Goal: Information Seeking & Learning: Learn about a topic

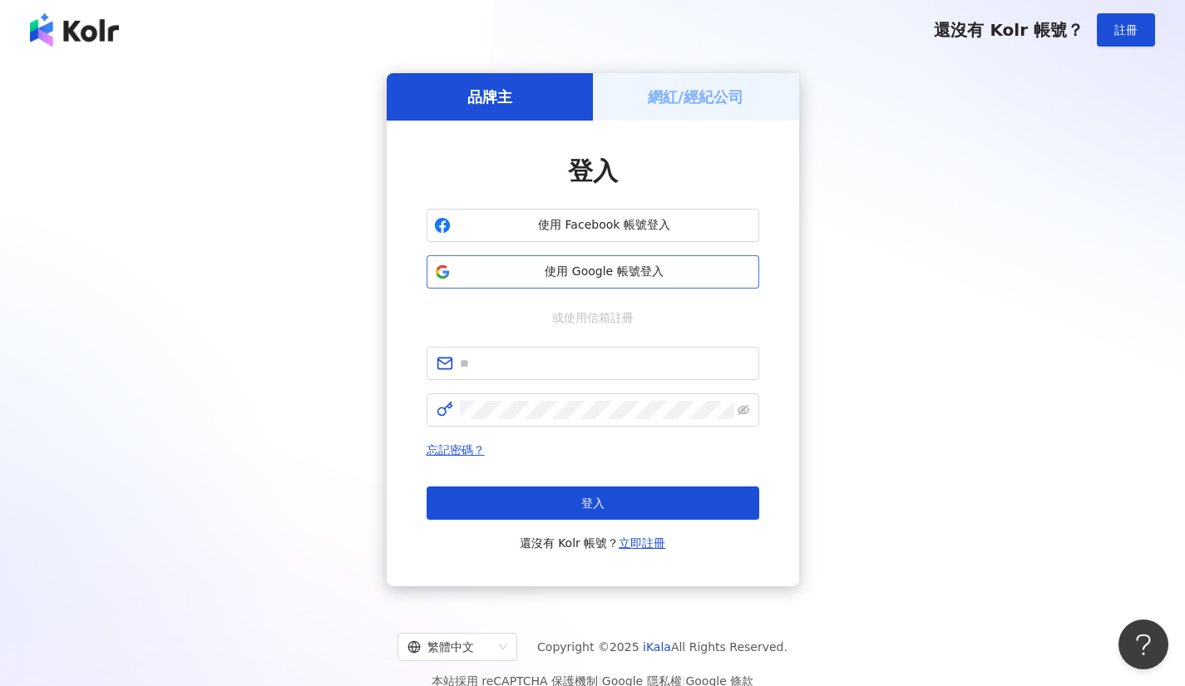
click at [512, 276] on span "使用 Google 帳號登入" at bounding box center [604, 272] width 294 height 17
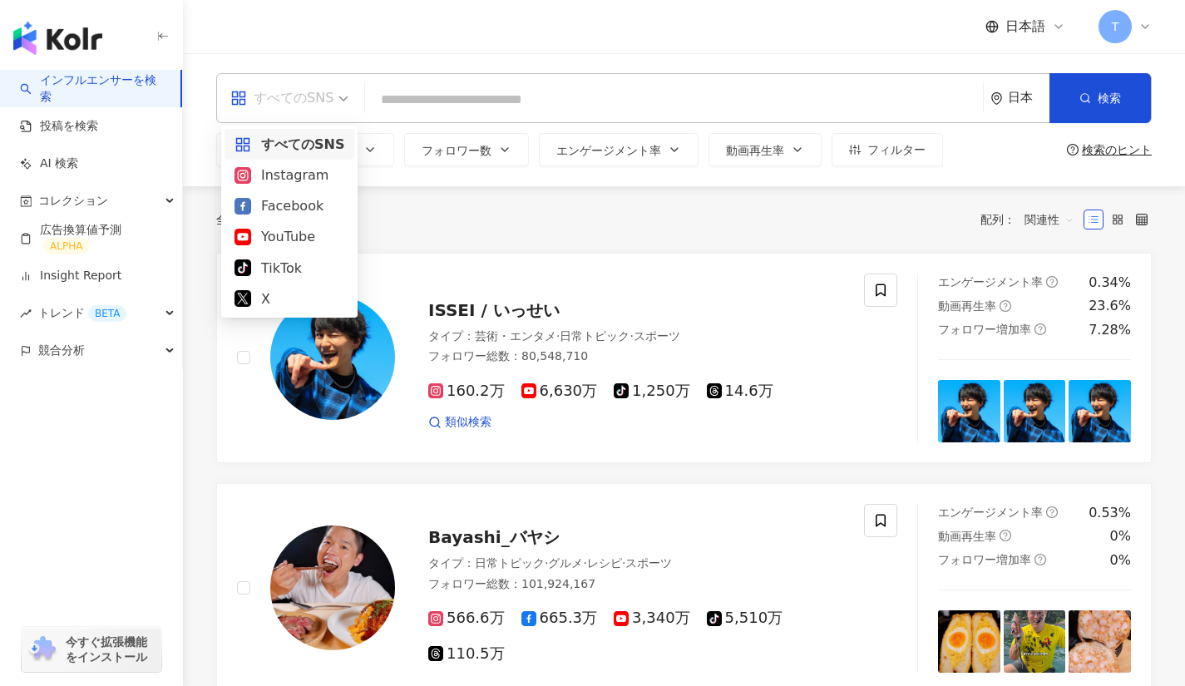
click at [310, 97] on div "すべてのSNS" at bounding box center [281, 98] width 103 height 27
click at [256, 309] on div "X" at bounding box center [290, 299] width 130 height 31
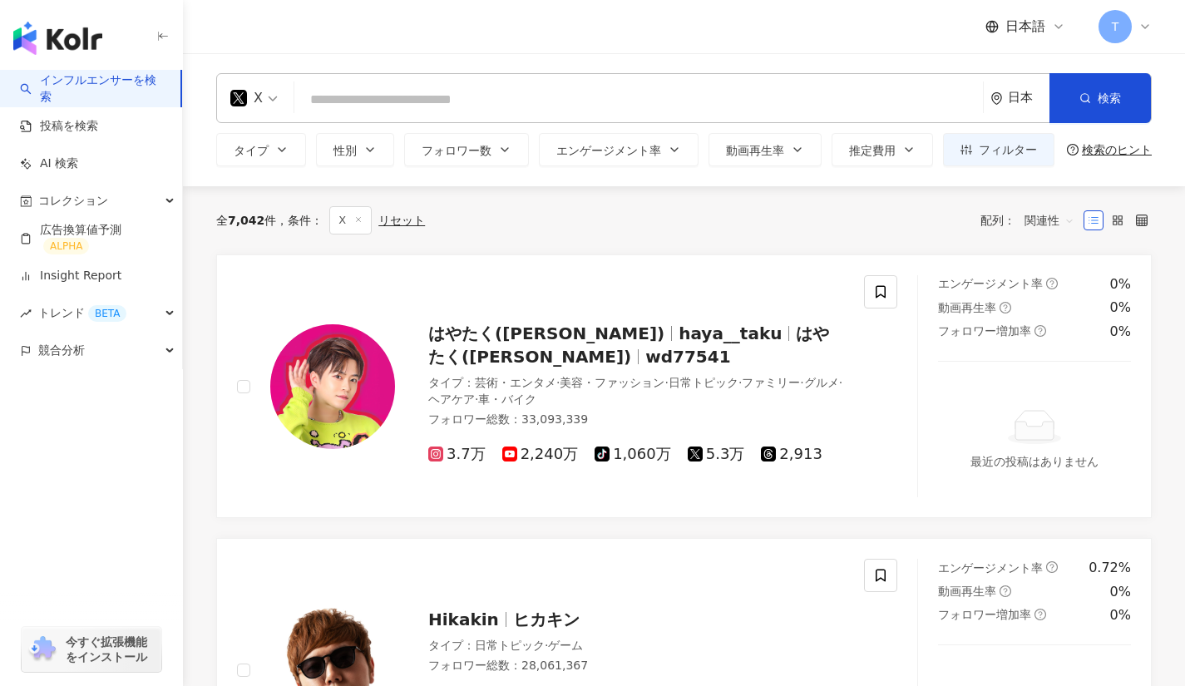
click at [1011, 94] on div "日本" at bounding box center [1029, 98] width 42 height 14
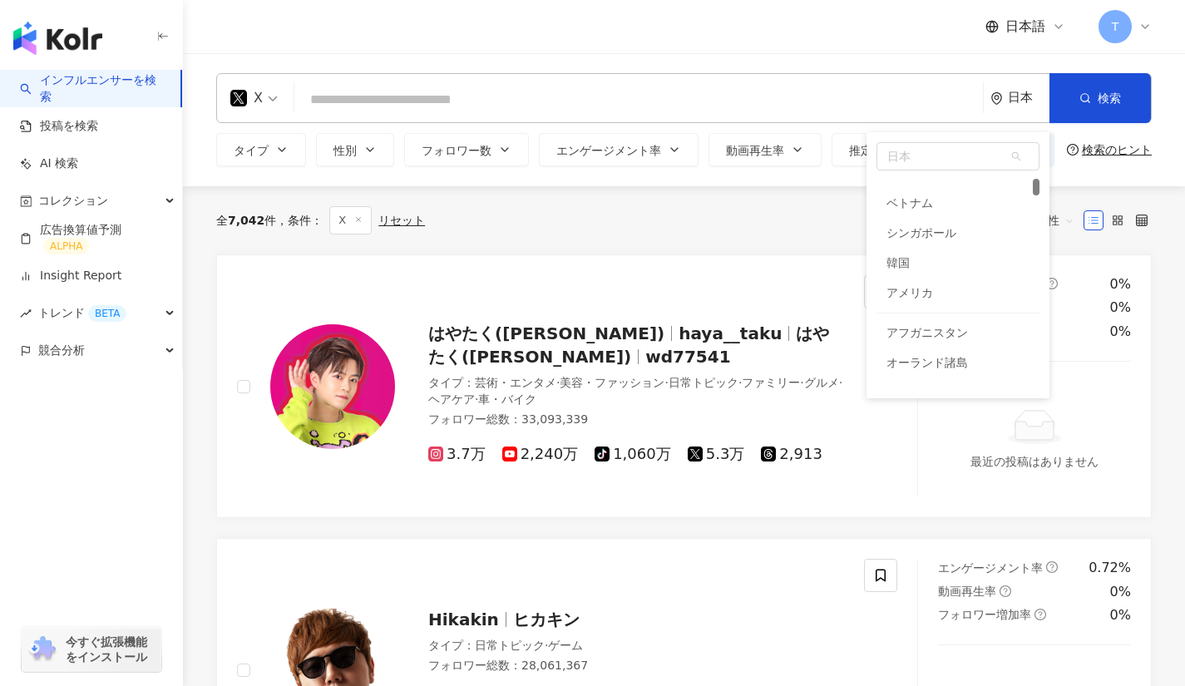
scroll to position [223, 0]
drag, startPoint x: 912, startPoint y: 217, endPoint x: 887, endPoint y: 245, distance: 37.7
click at [887, 245] on div "アメリカ" at bounding box center [910, 235] width 47 height 30
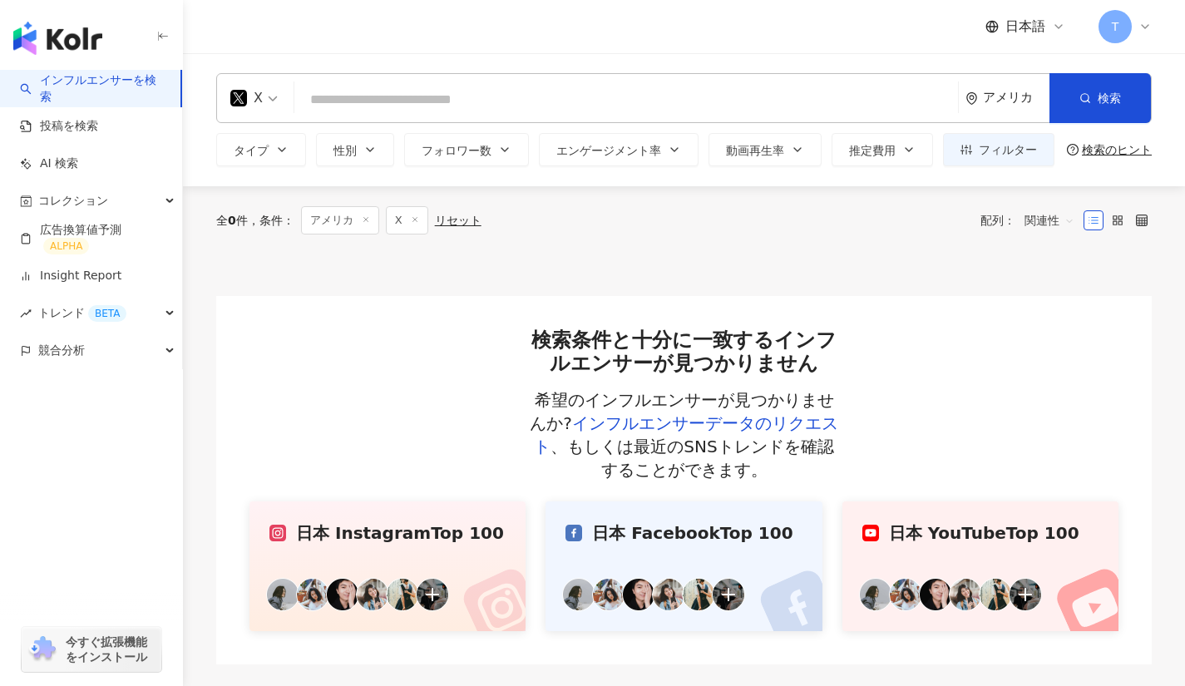
click at [997, 105] on div "アメリカ" at bounding box center [1016, 98] width 67 height 14
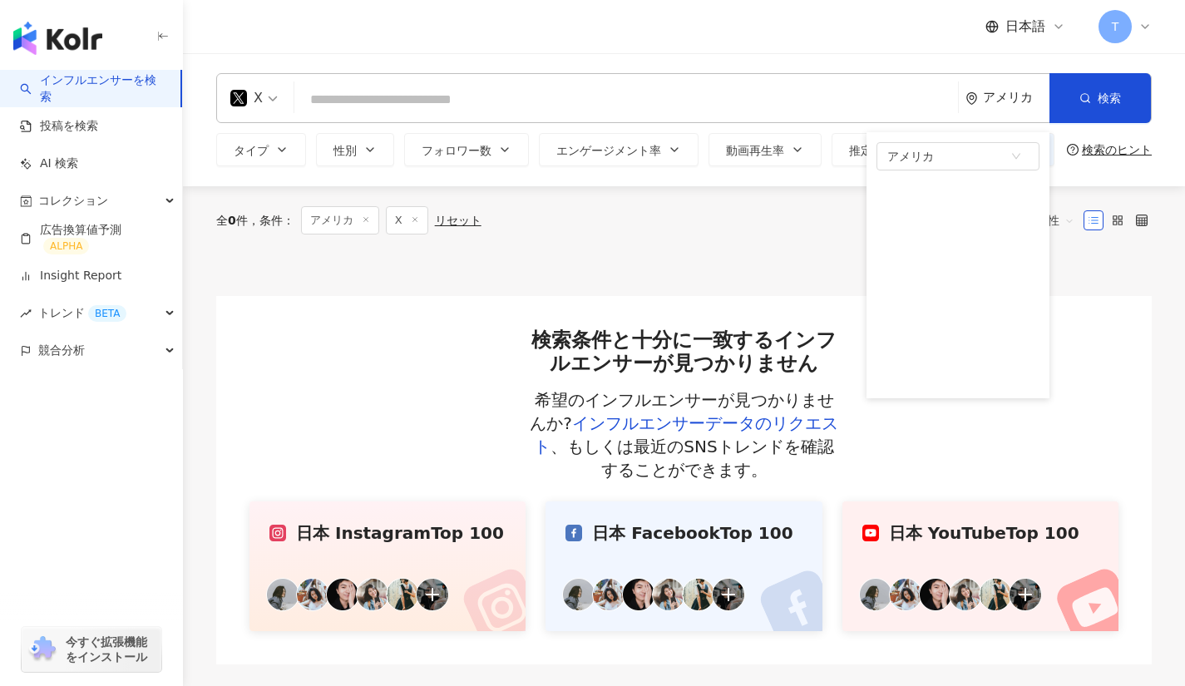
click at [724, 265] on div at bounding box center [684, 276] width 936 height 42
click at [1032, 27] on span "日本語" at bounding box center [1026, 26] width 40 height 18
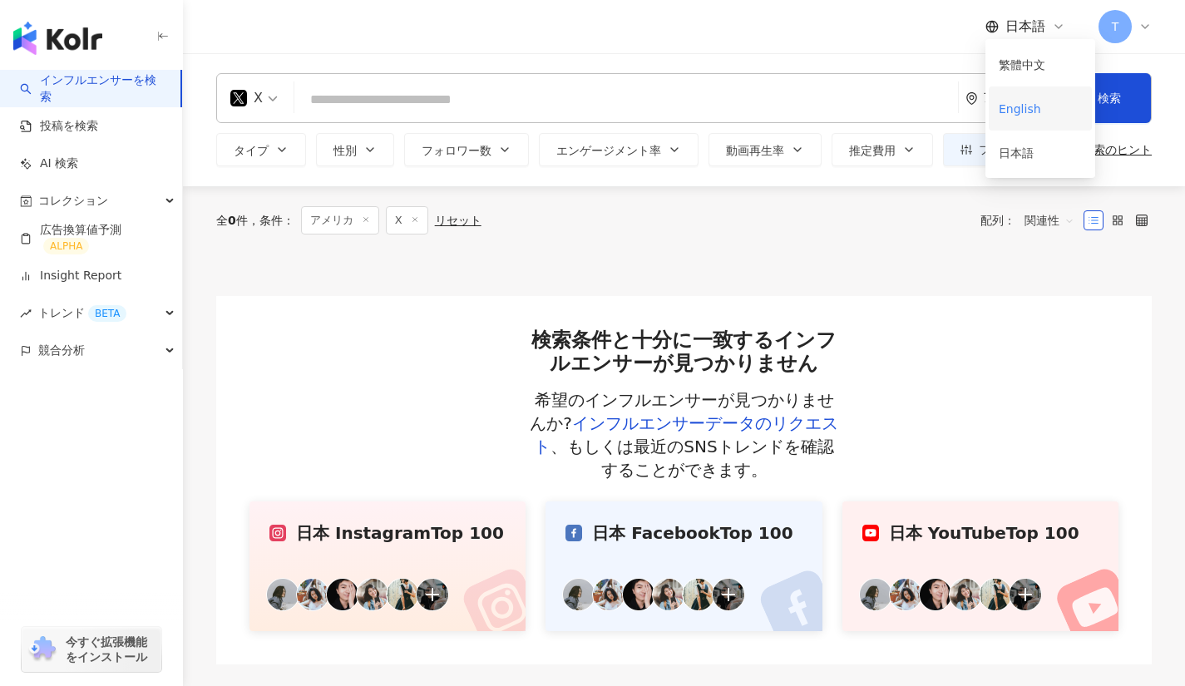
click at [1013, 106] on div "English" at bounding box center [1040, 108] width 83 height 29
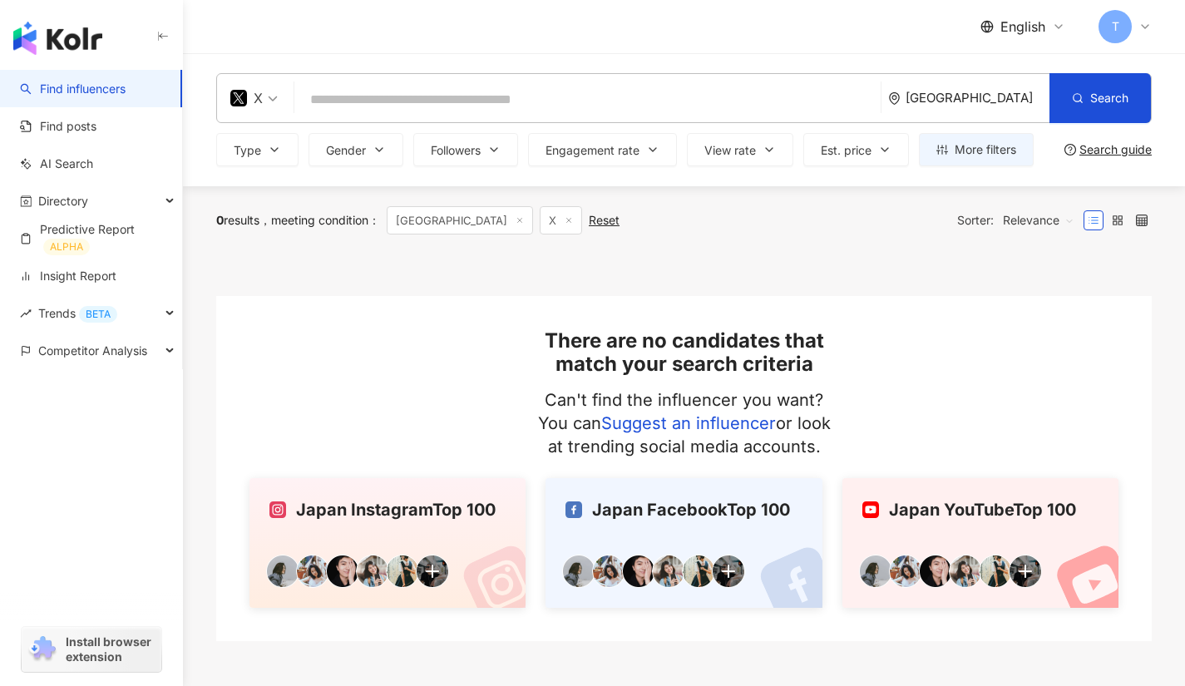
click at [1038, 17] on span "English" at bounding box center [1023, 26] width 45 height 18
click at [1000, 154] on div "日本語" at bounding box center [1034, 152] width 83 height 29
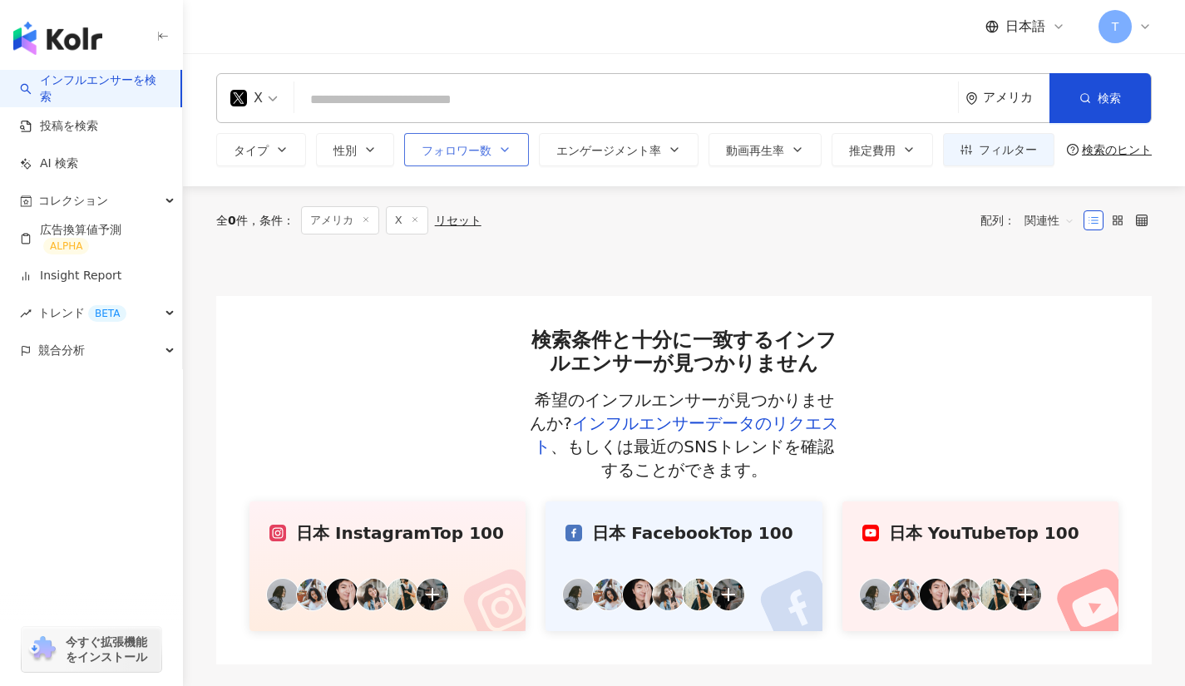
click at [421, 146] on button "フォロワー数" at bounding box center [466, 149] width 125 height 33
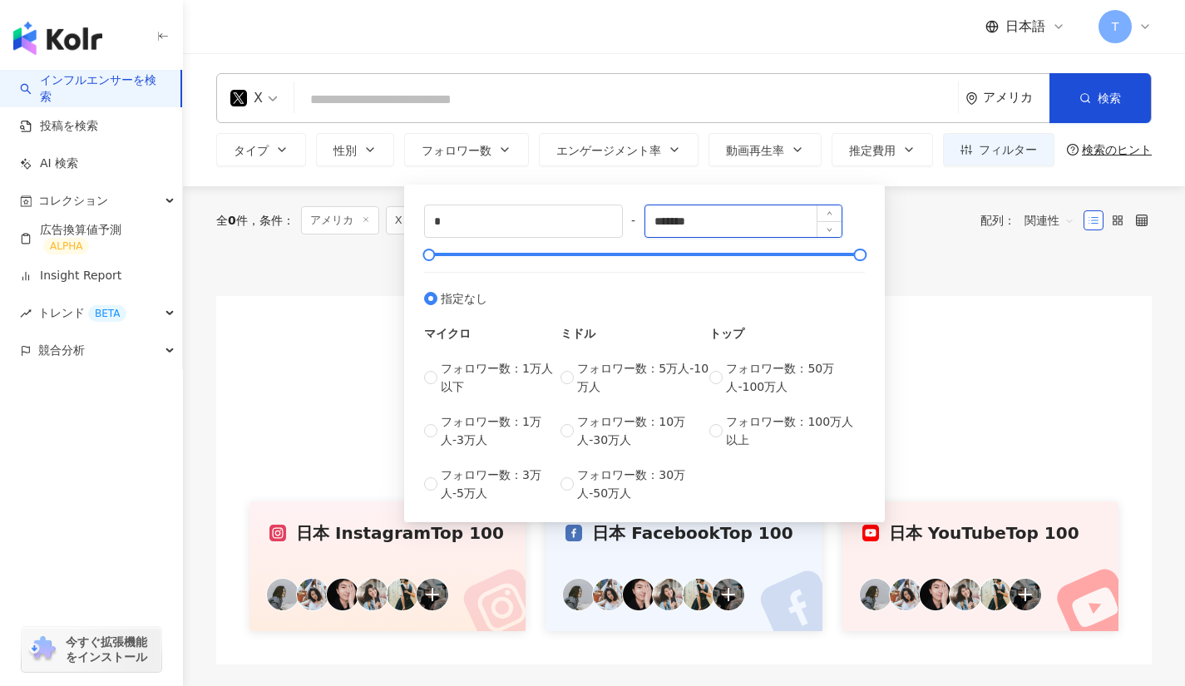
click at [714, 210] on input "*******" at bounding box center [743, 221] width 197 height 32
click at [472, 223] on input "*" at bounding box center [523, 221] width 197 height 32
type input "*"
type input "*****"
click at [733, 223] on input "*******" at bounding box center [743, 221] width 197 height 32
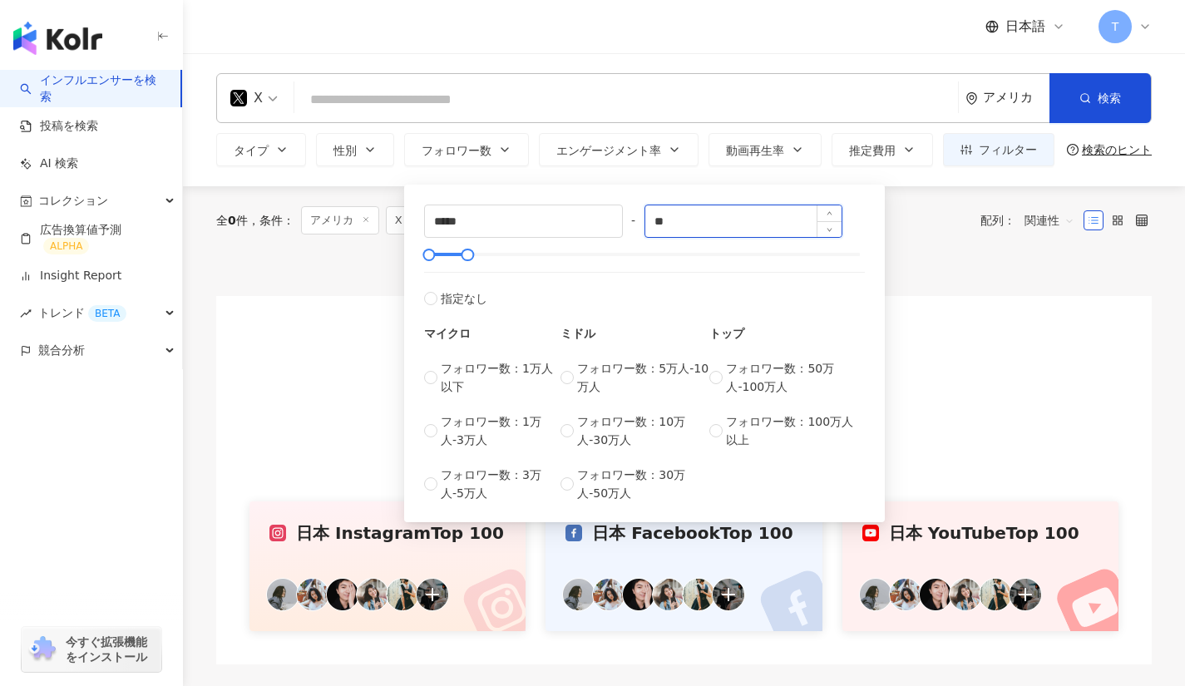
type input "*"
type input "******"
click at [912, 320] on div "検索条件と十分に一致するインフルエンサーが見つかりません 希望のインフルエンサーが見つかりませんか? インフルエンサーデータのリクエスト 、もしくは最近のSN…" at bounding box center [684, 480] width 936 height 368
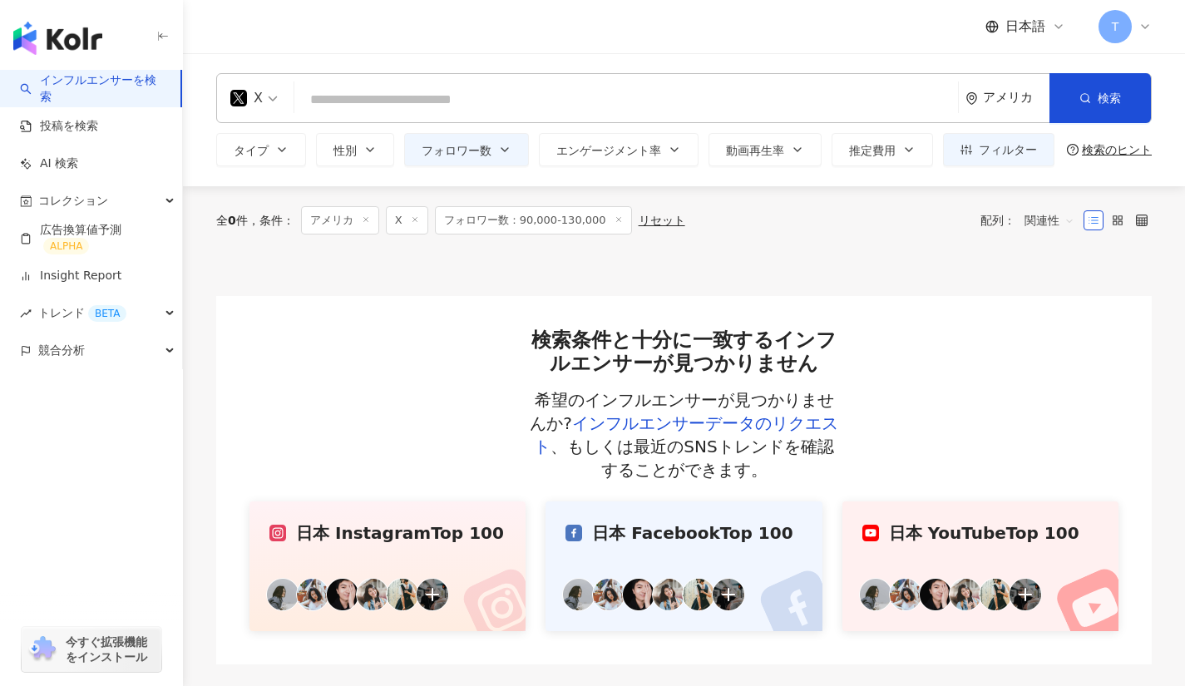
click at [991, 87] on div "アメリカ" at bounding box center [1008, 98] width 84 height 48
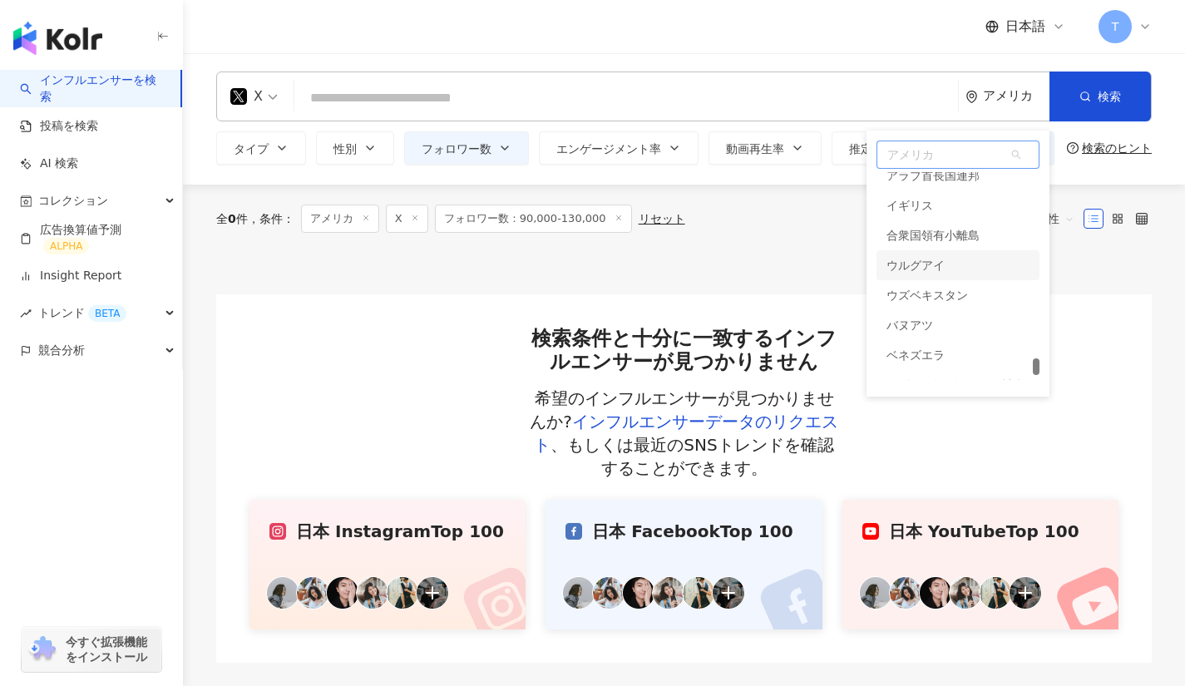
scroll to position [7087, 0]
click at [937, 199] on div "イギリス" at bounding box center [958, 207] width 163 height 30
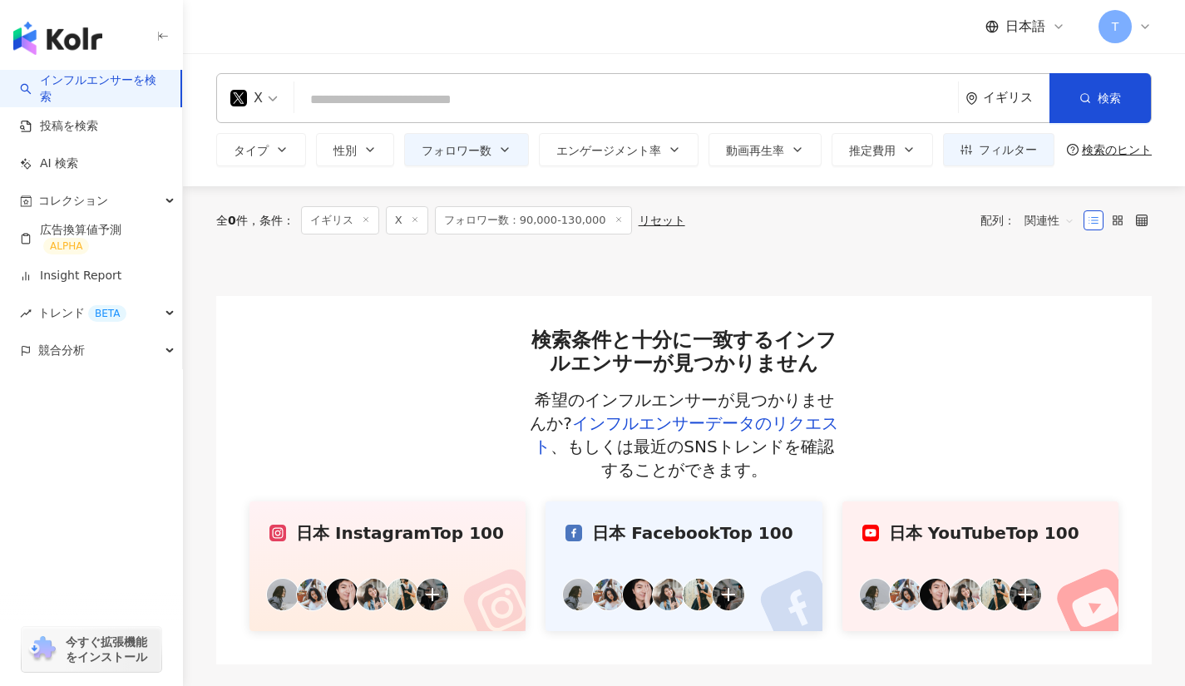
click at [1007, 86] on div "イギリス" at bounding box center [1008, 98] width 84 height 48
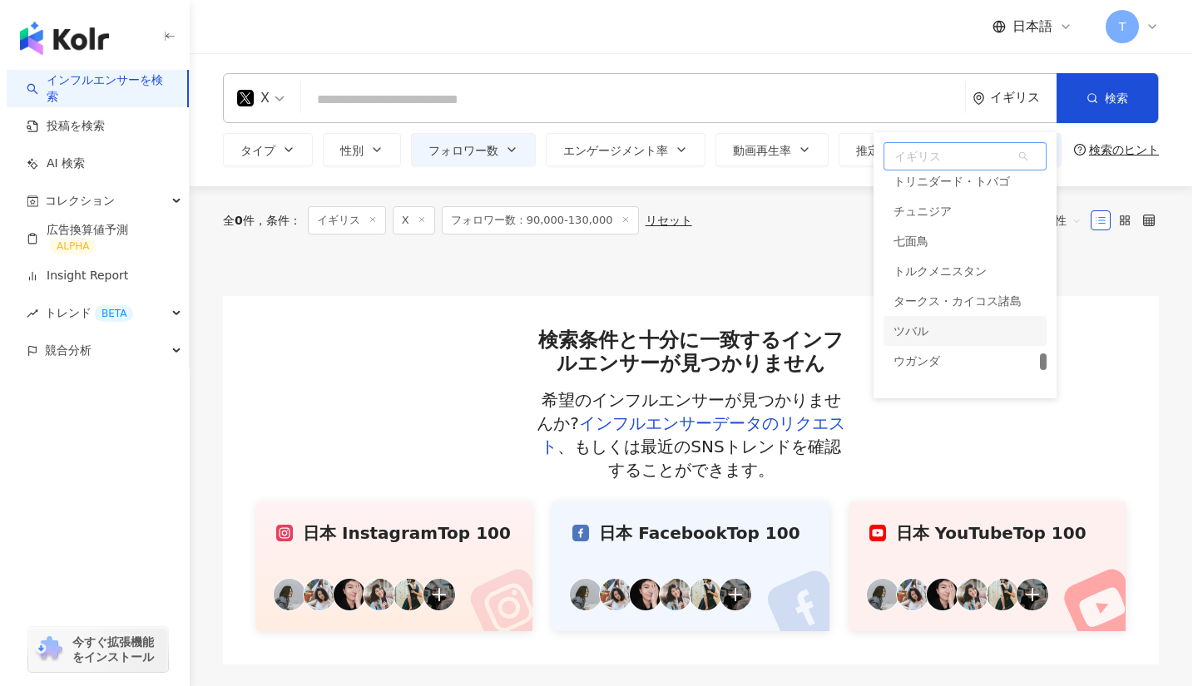
scroll to position [7599, 0]
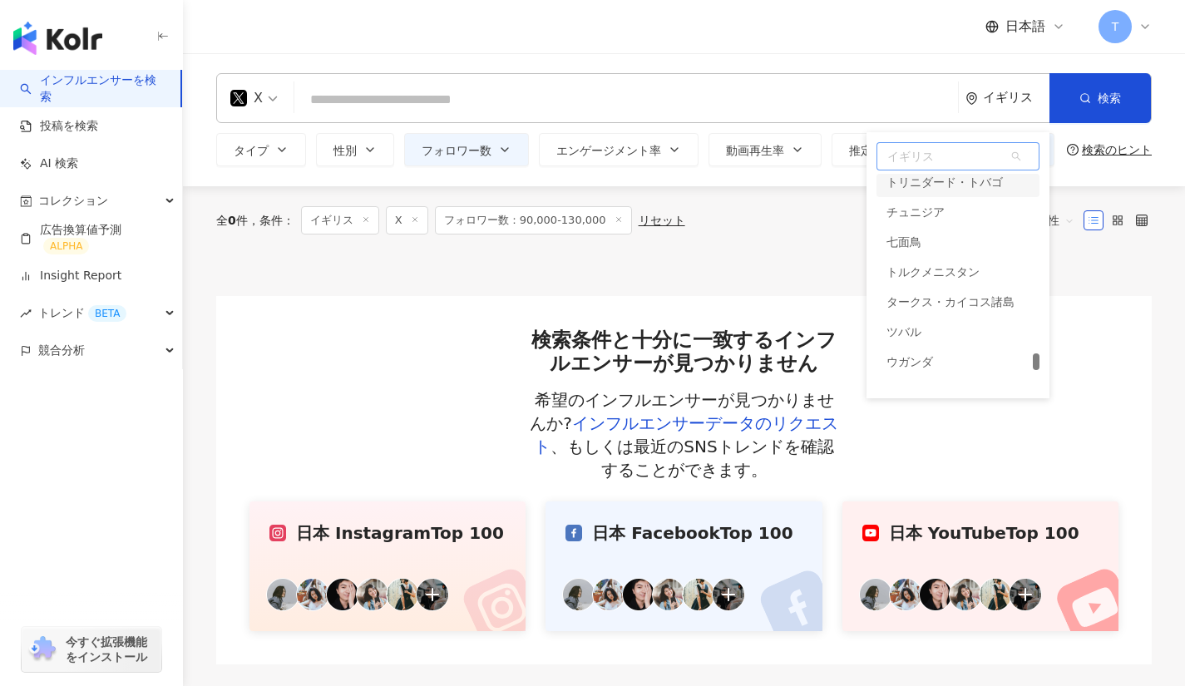
click at [925, 151] on span "イギリス" at bounding box center [958, 156] width 161 height 27
type input "**"
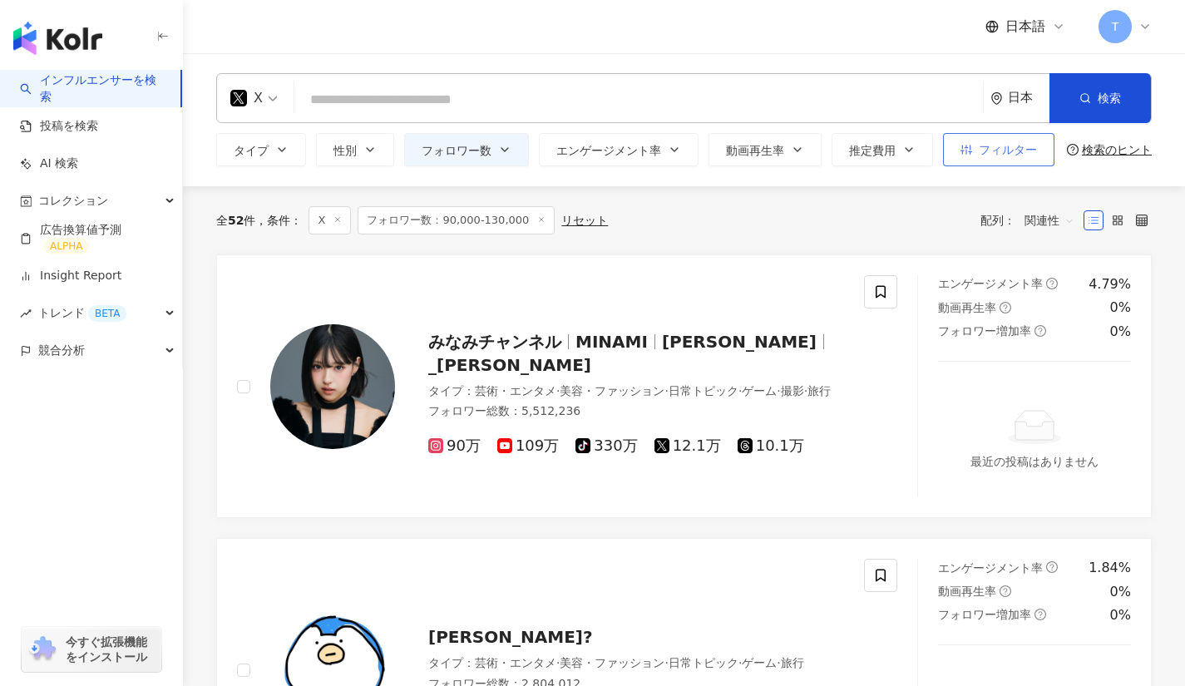
click at [987, 154] on span "フィルター" at bounding box center [1008, 149] width 58 height 13
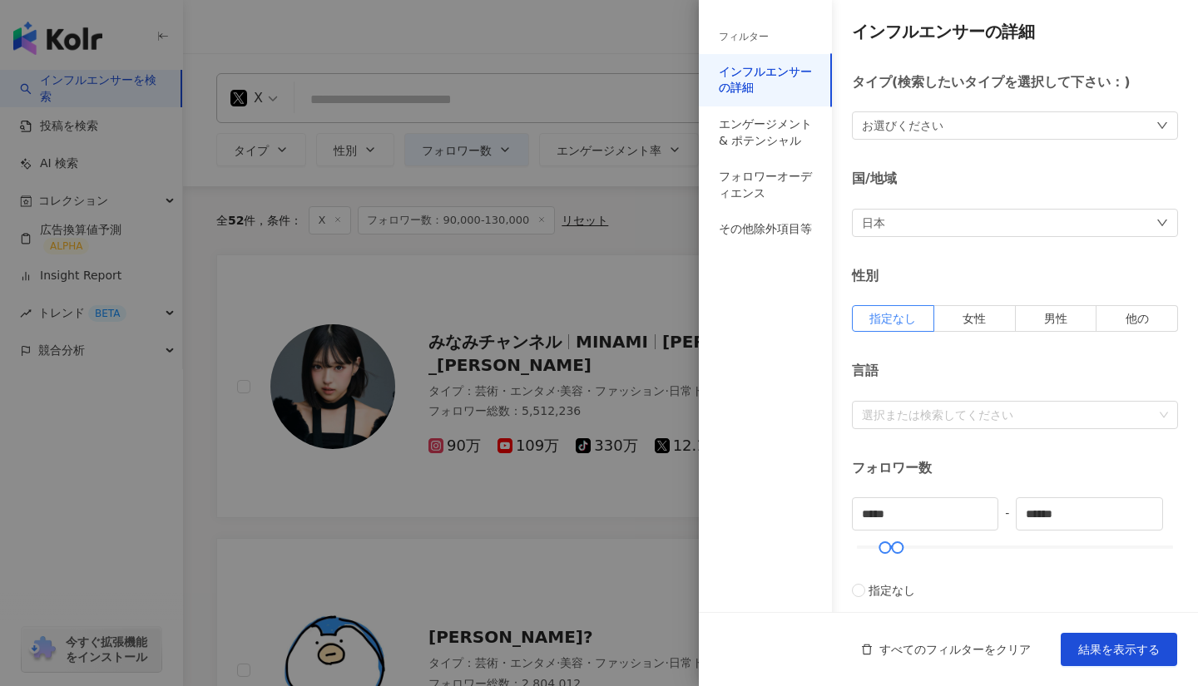
click at [967, 209] on div "日本" at bounding box center [1015, 223] width 326 height 28
click at [977, 171] on div "国/地域" at bounding box center [1015, 179] width 326 height 18
click at [785, 171] on div "フォロワーオーディエンス" at bounding box center [765, 185] width 93 height 32
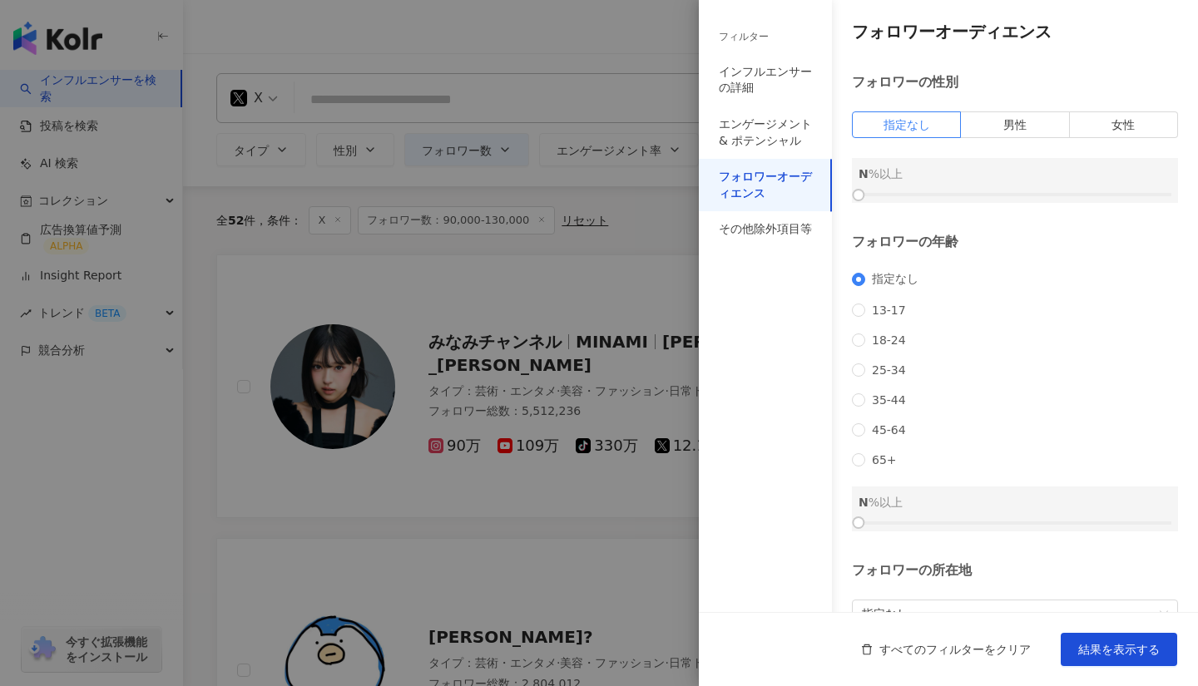
scroll to position [121, 0]
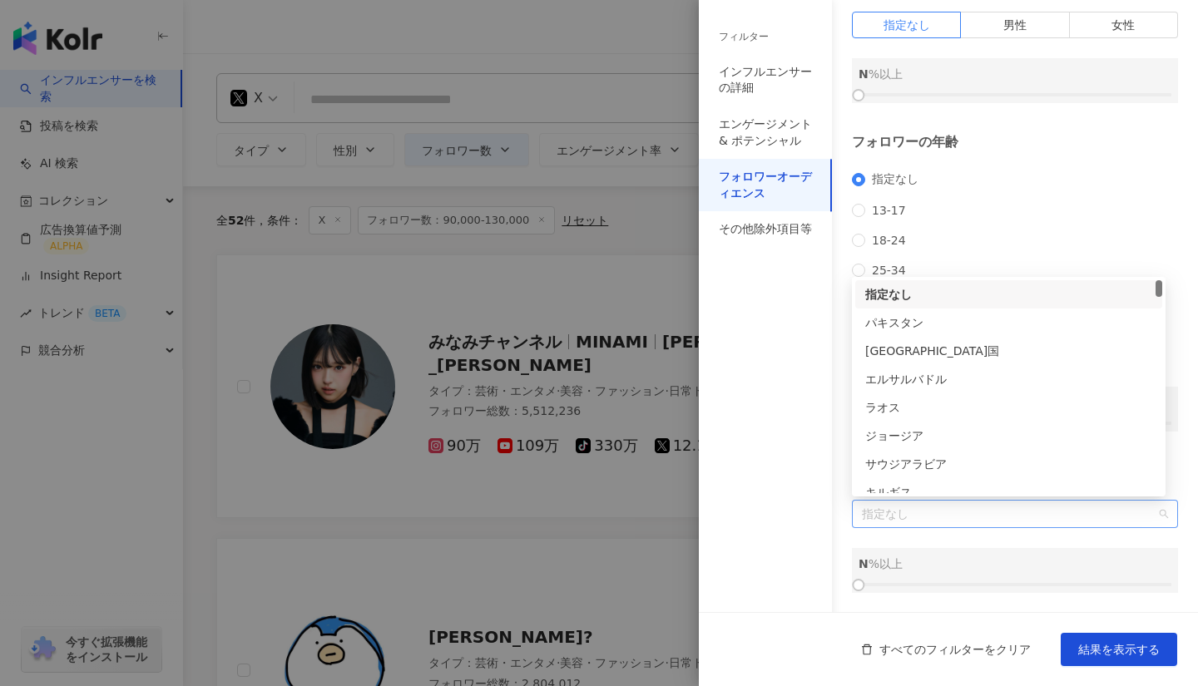
click at [912, 512] on span "指定なし" at bounding box center [1015, 514] width 306 height 27
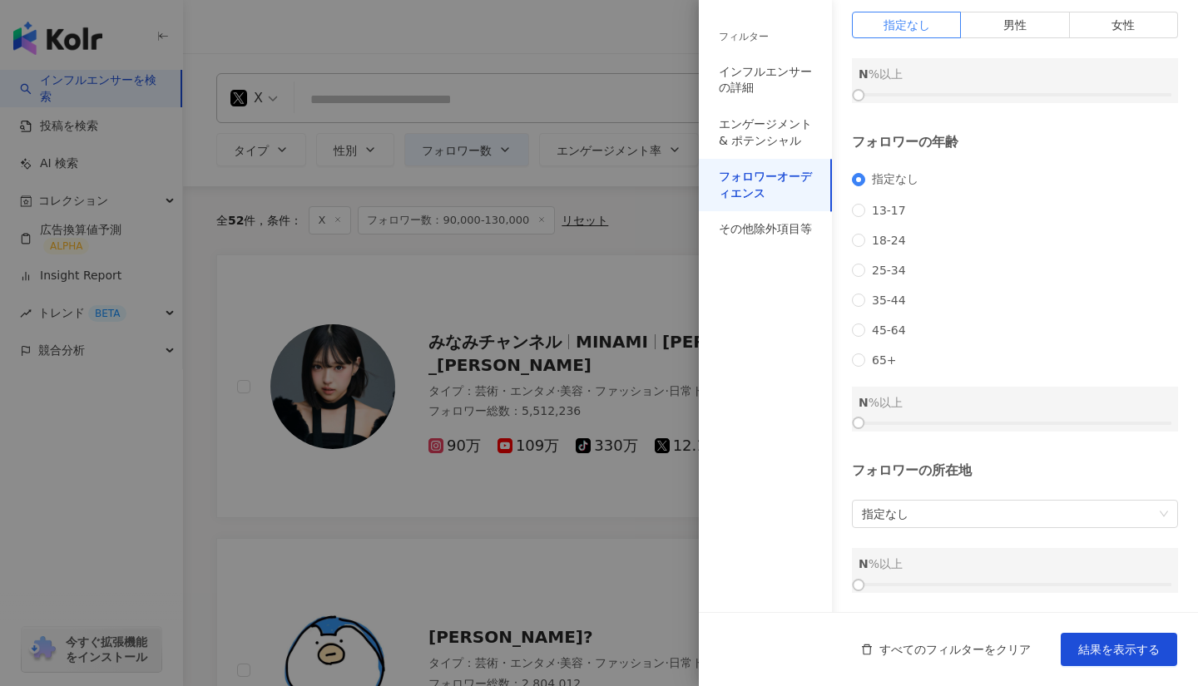
click at [816, 501] on div "フィルター インフルエンサーの詳細 エンゲージメント & ポテンシャル フォロワーオーディエンス その他除外項目等" at bounding box center [765, 353] width 133 height 666
click at [909, 513] on span "指定なし" at bounding box center [1015, 514] width 306 height 27
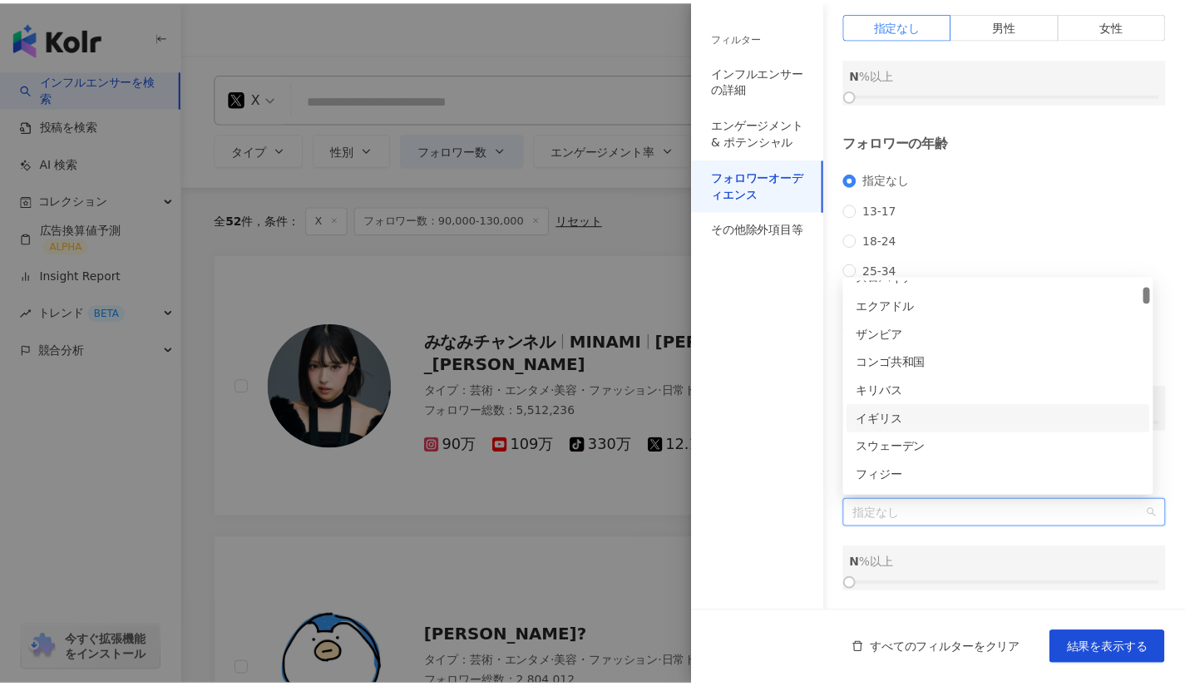
scroll to position [244, 0]
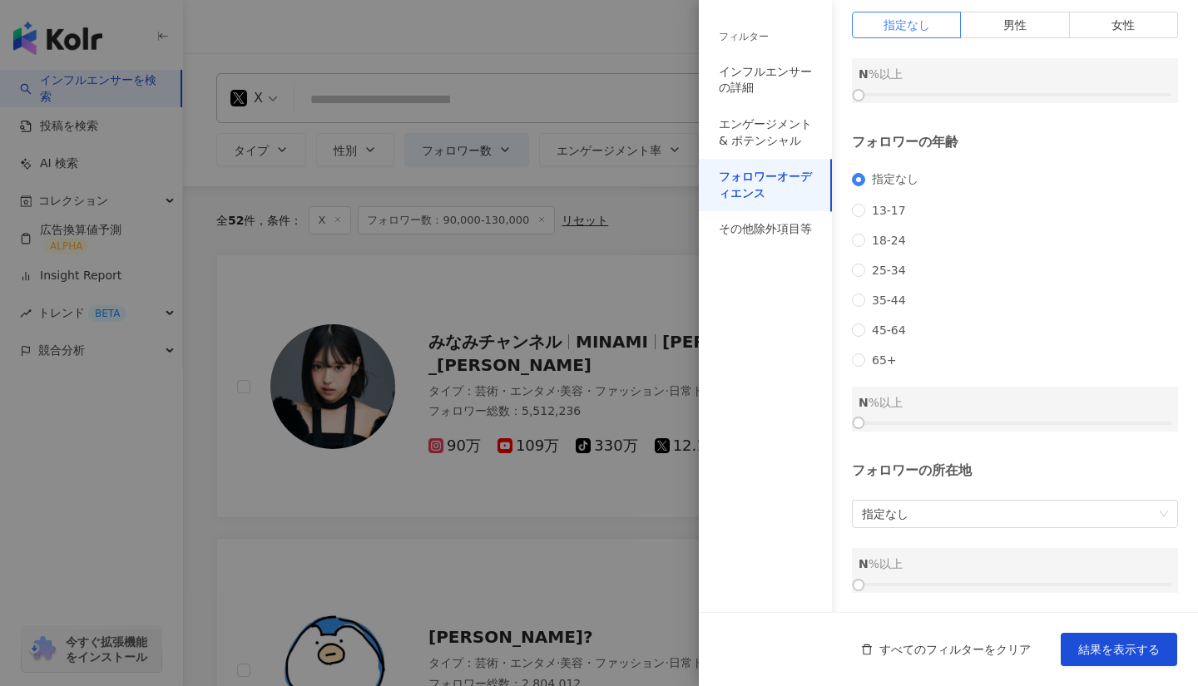
click at [802, 357] on div "フィルター インフルエンサーの詳細 エンゲージメント & ポテンシャル フォロワーオーディエンス その他除外項目等" at bounding box center [765, 353] width 133 height 666
click at [766, 78] on div "インフルエンサーの詳細" at bounding box center [765, 80] width 93 height 32
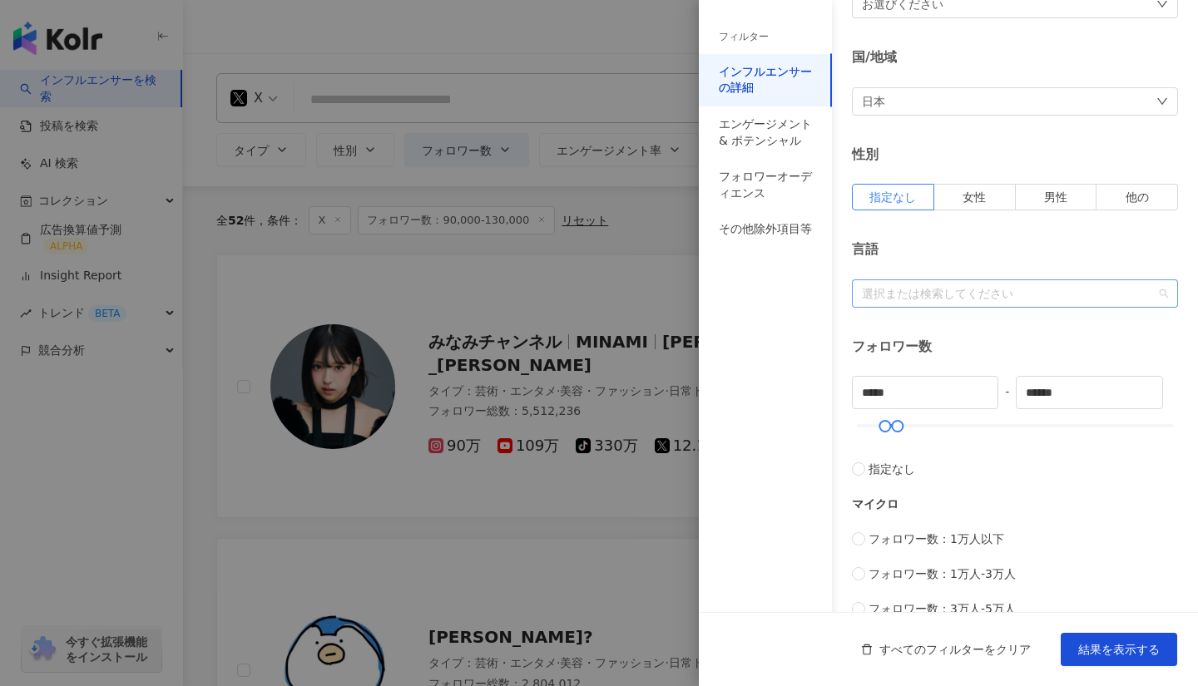
click at [890, 298] on div at bounding box center [1006, 293] width 302 height 12
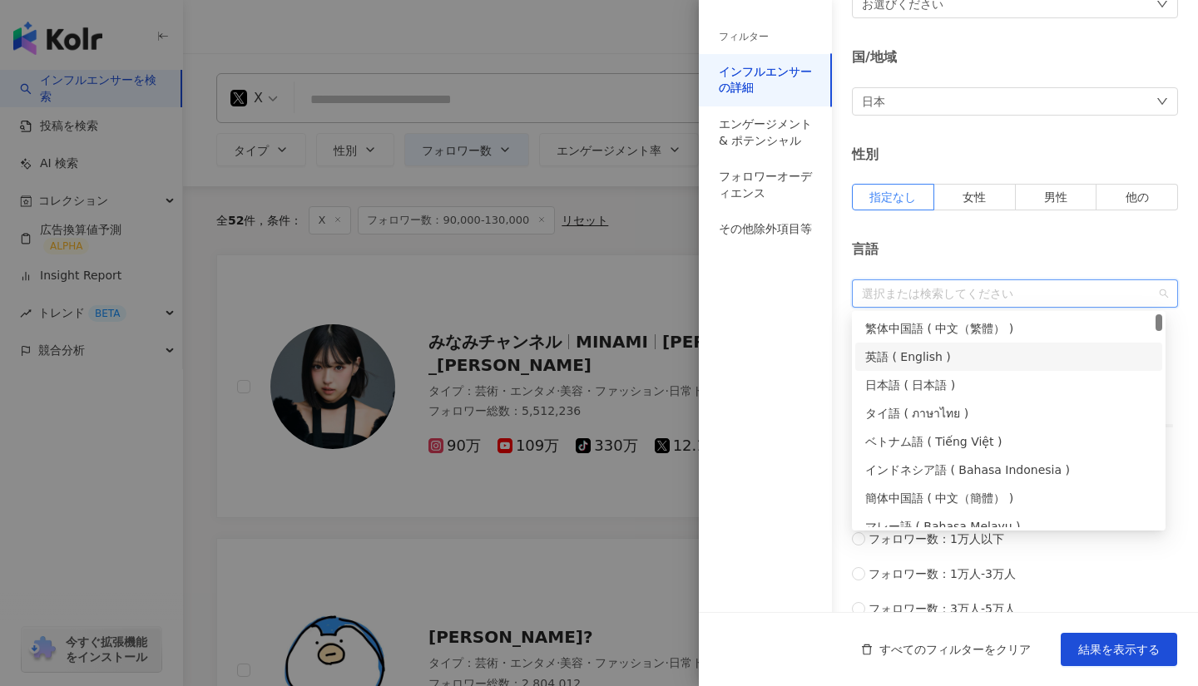
click at [914, 366] on div "英語 ( English )" at bounding box center [1008, 357] width 307 height 28
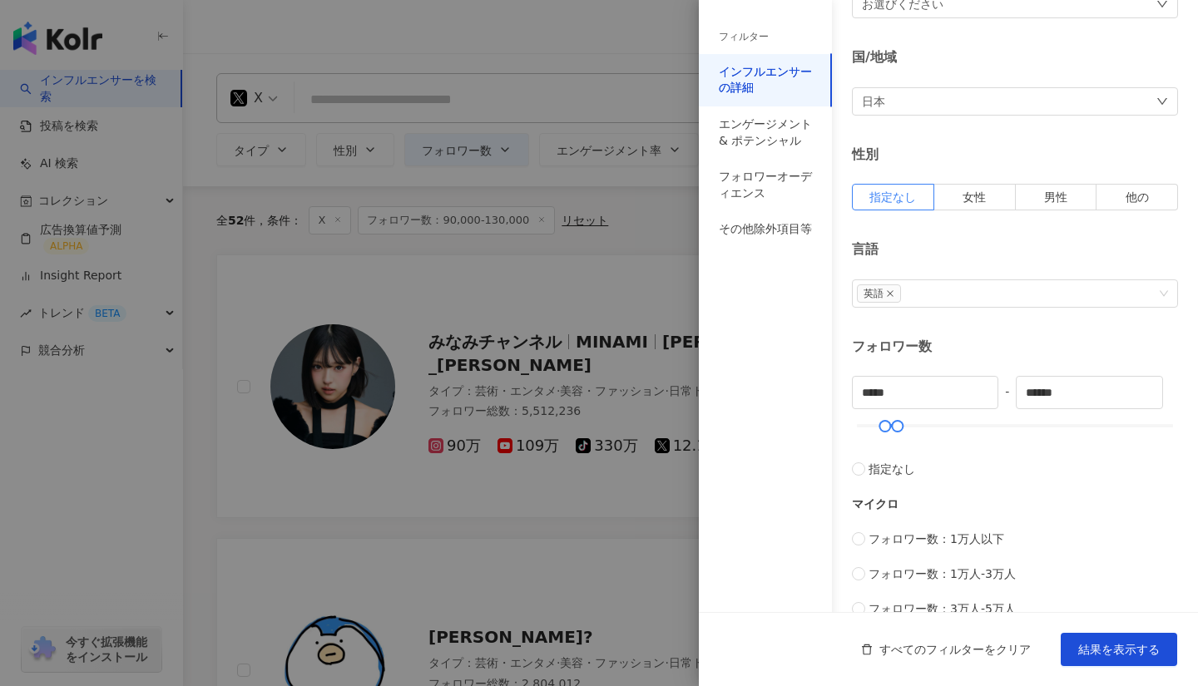
click at [817, 384] on div "フィルター インフルエンサーの詳細 エンゲージメント & ポテンシャル フォロワーオーディエンス その他除外項目等" at bounding box center [765, 353] width 133 height 666
click at [1110, 653] on span "結果を表示する" at bounding box center [1119, 649] width 82 height 13
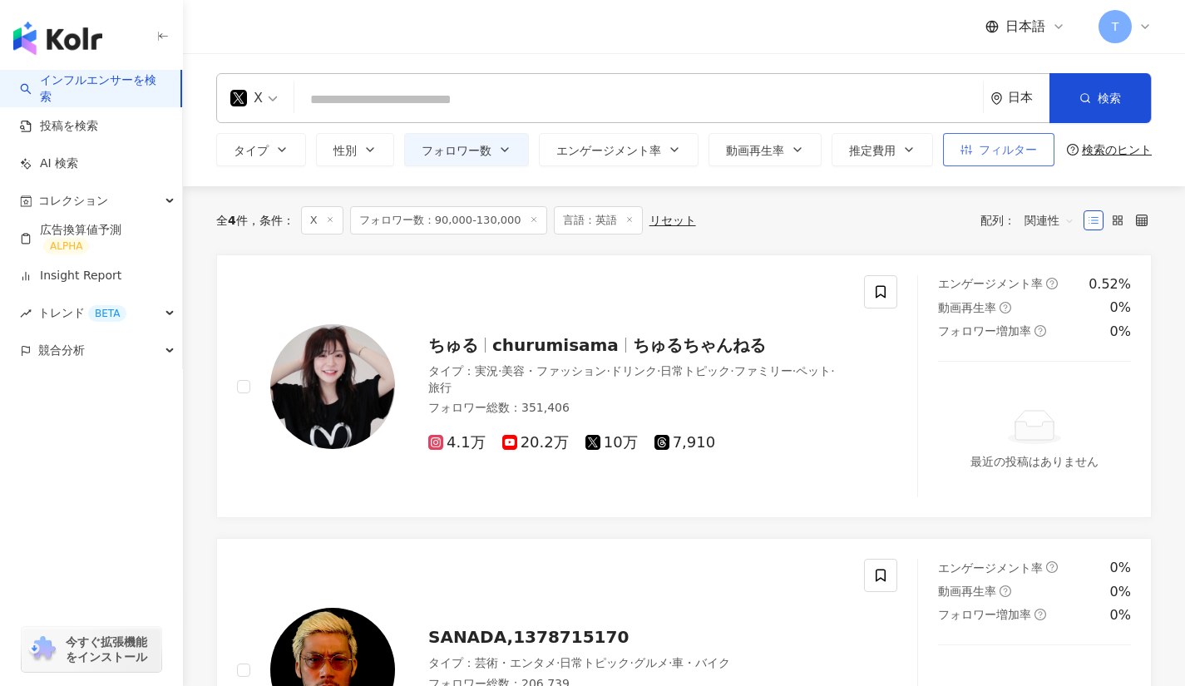
click at [1001, 144] on span "フィルター" at bounding box center [1008, 149] width 58 height 13
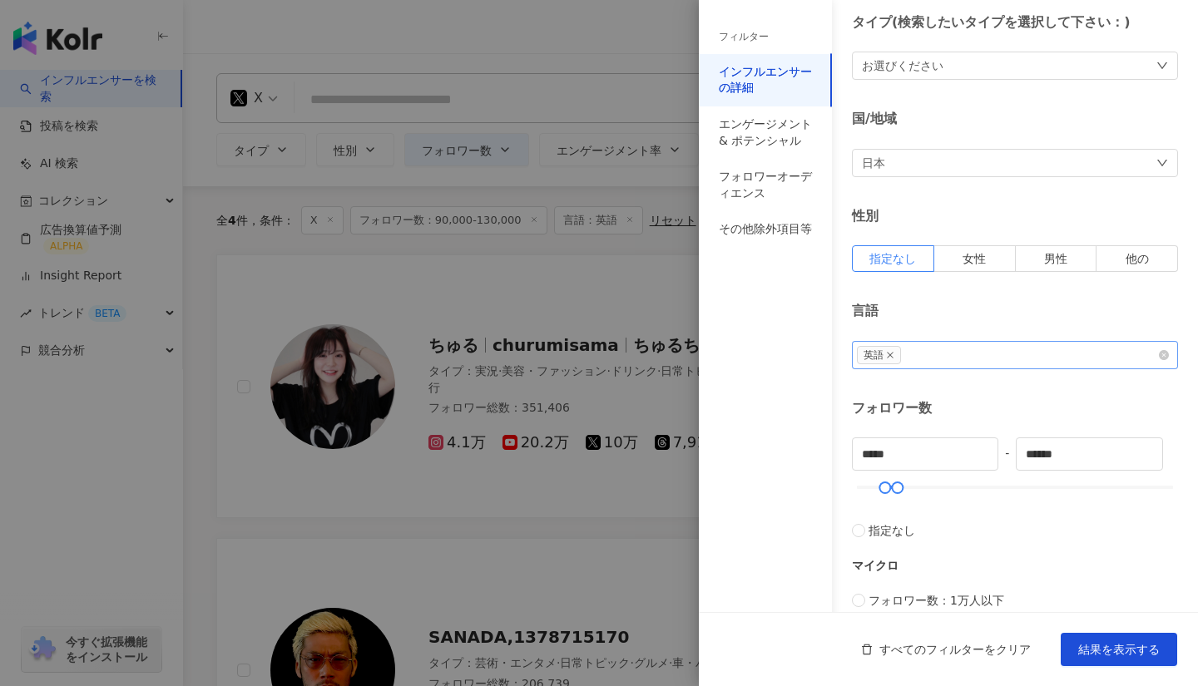
scroll to position [59, 0]
click at [932, 166] on div "日本" at bounding box center [1015, 164] width 326 height 28
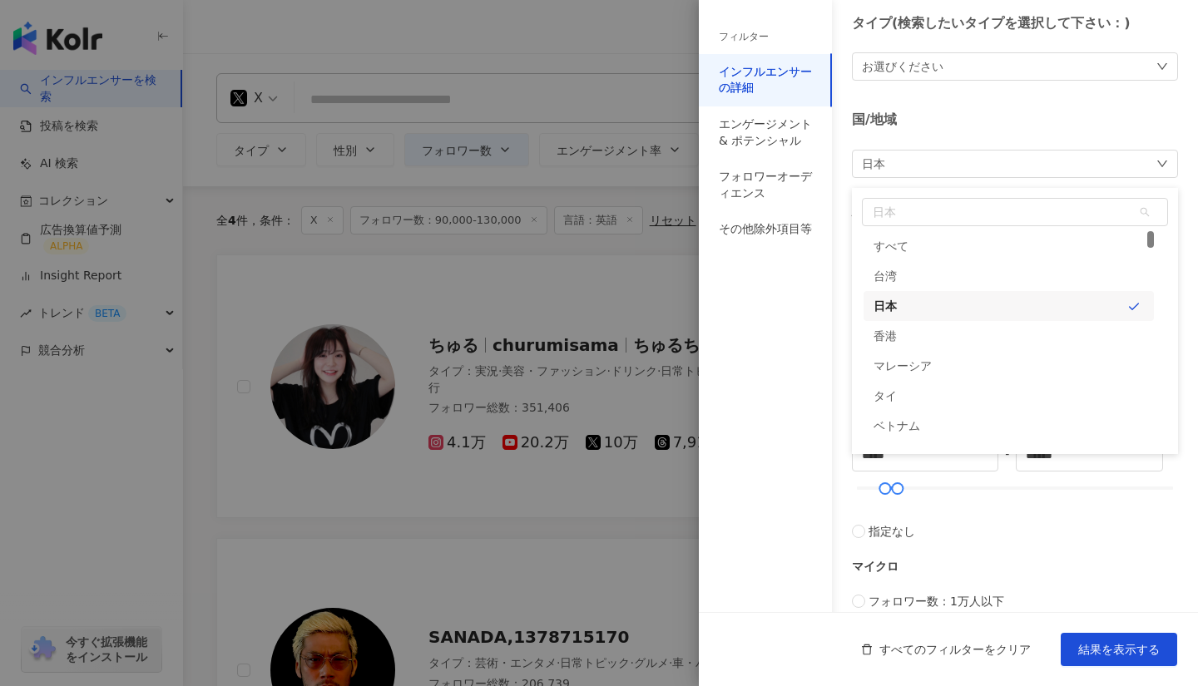
click at [932, 57] on div "お選びください" at bounding box center [903, 66] width 82 height 18
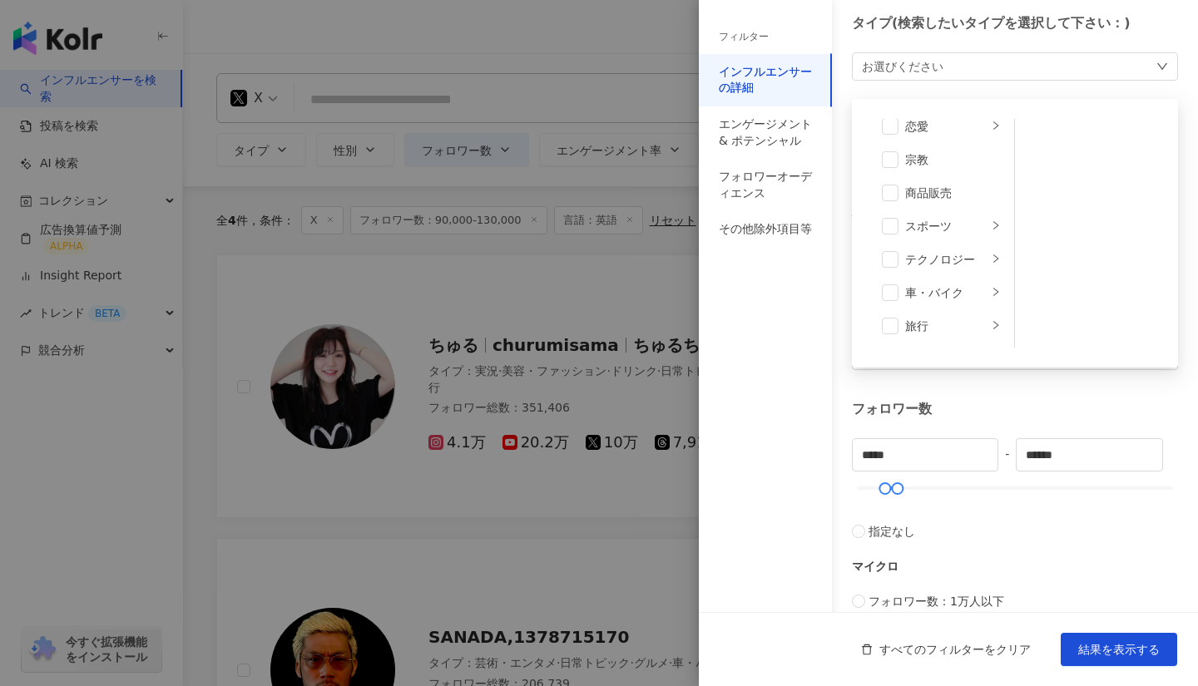
scroll to position [576, 0]
click at [891, 292] on span at bounding box center [890, 294] width 17 height 17
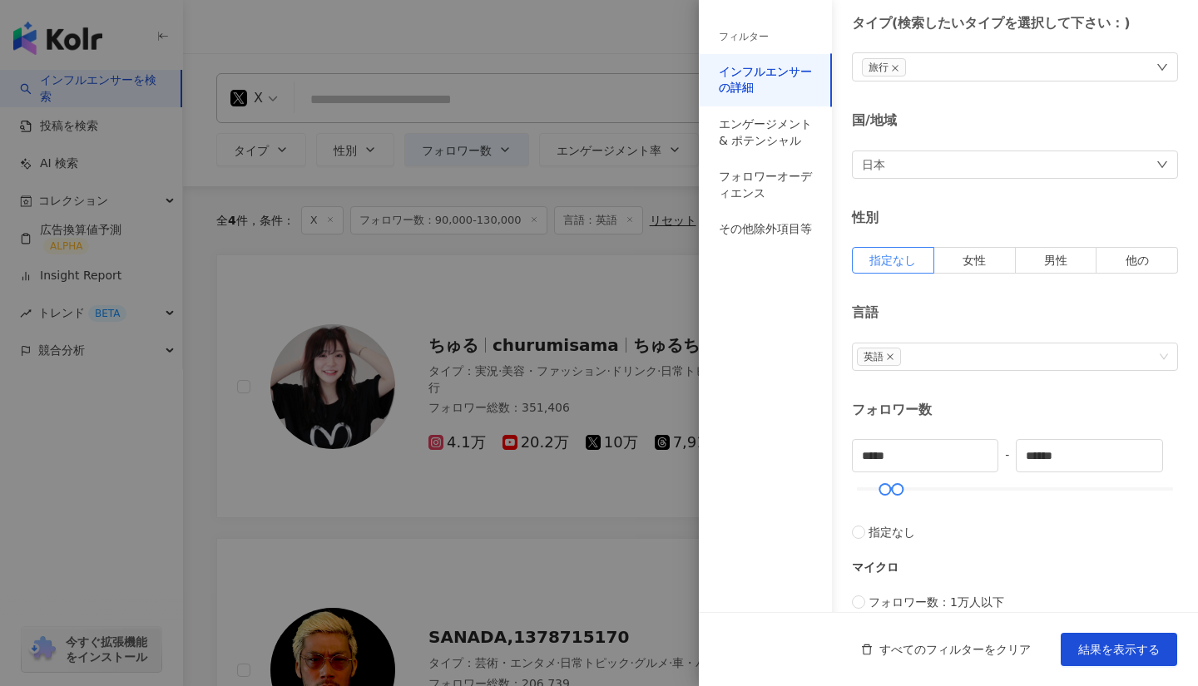
click at [825, 311] on div "フィルター インフルエンサーの詳細 エンゲージメント & ポテンシャル フォロワーオーディエンス その他除外項目等" at bounding box center [765, 353] width 133 height 666
click at [922, 153] on div "日本" at bounding box center [1015, 165] width 326 height 28
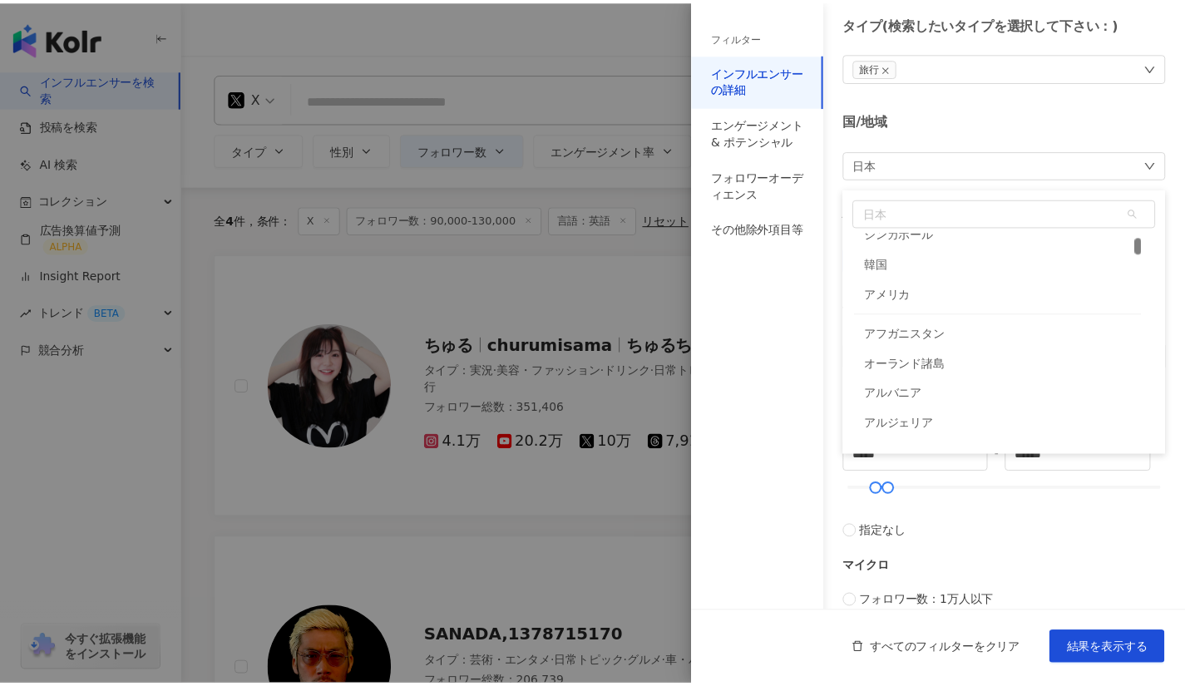
scroll to position [225, 0]
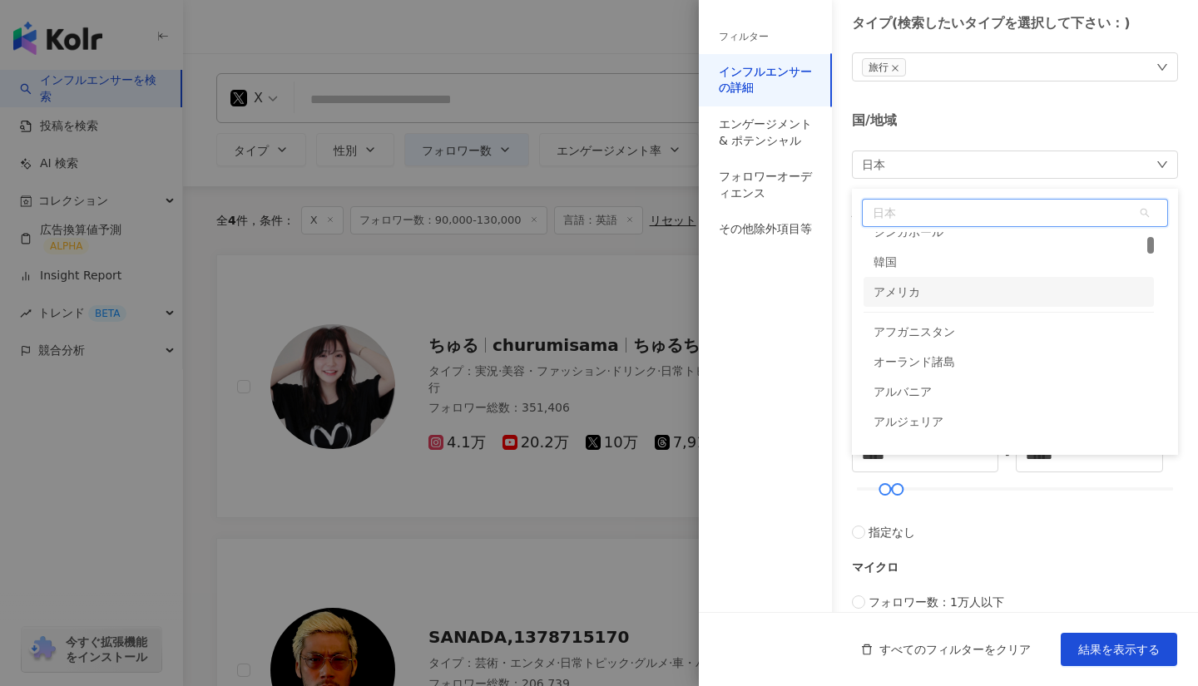
click at [916, 297] on div "アメリカ" at bounding box center [896, 292] width 47 height 30
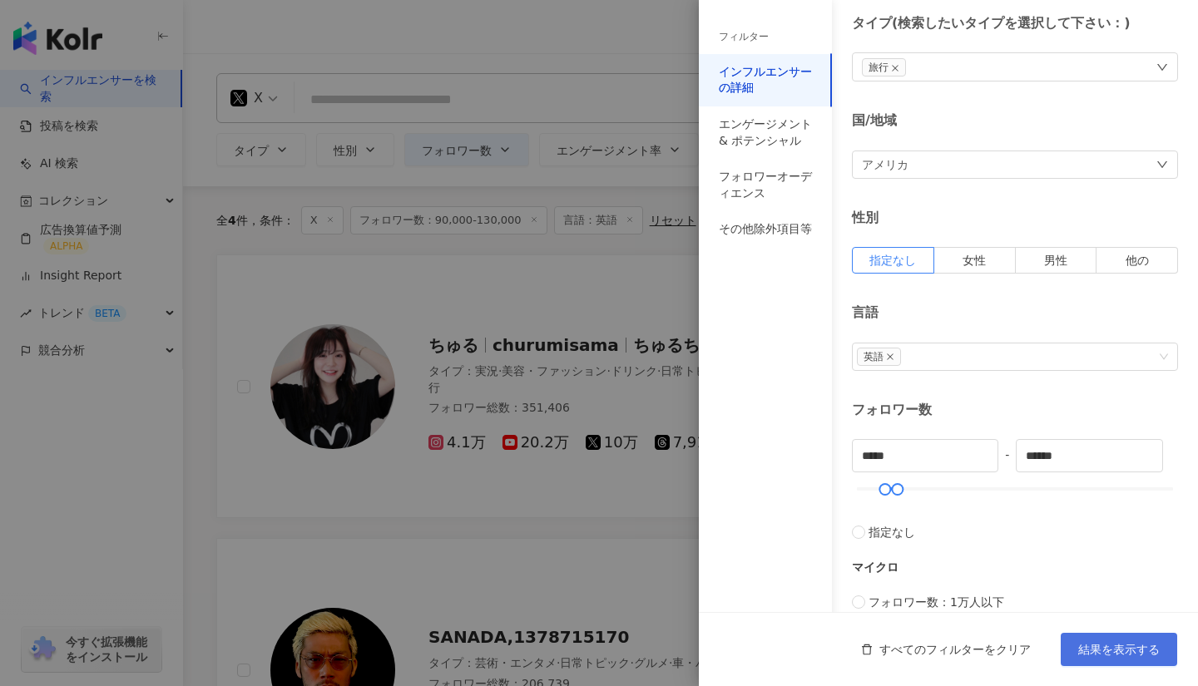
click at [1095, 643] on span "結果を表示する" at bounding box center [1119, 649] width 82 height 13
